Goal: Information Seeking & Learning: Learn about a topic

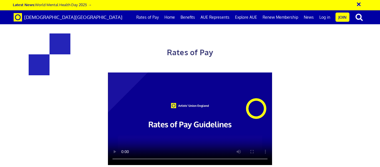
scroll to position [780, 0]
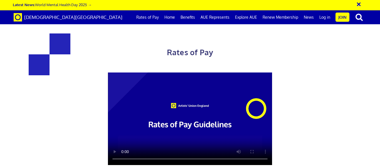
click at [147, 18] on link "Rates of Pay" at bounding box center [148, 17] width 28 height 14
